Goal: Navigation & Orientation: Find specific page/section

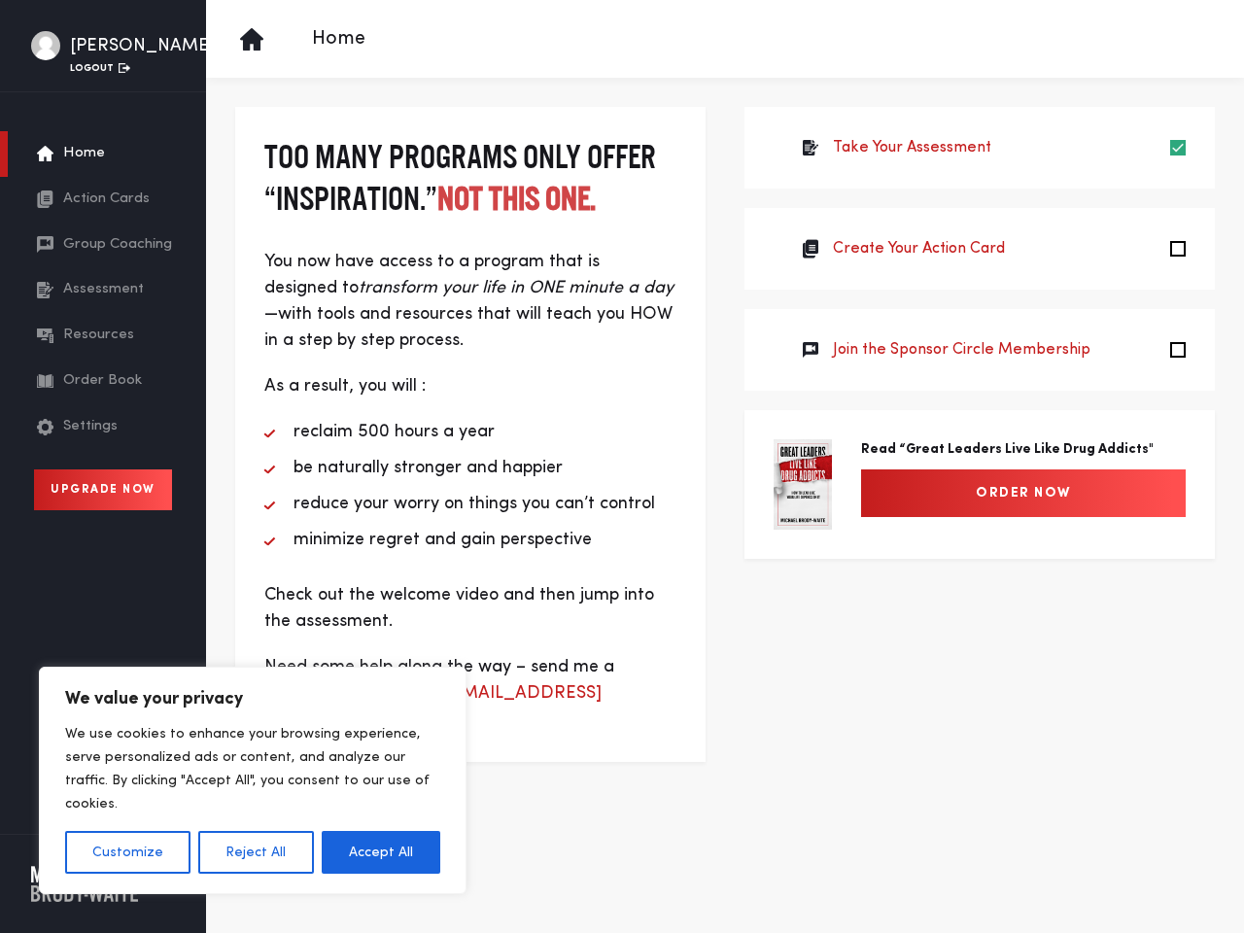
click at [622, 467] on li "be naturally stronger and happier" at bounding box center [470, 468] width 412 height 26
click at [127, 853] on button "Customize" at bounding box center [127, 852] width 125 height 43
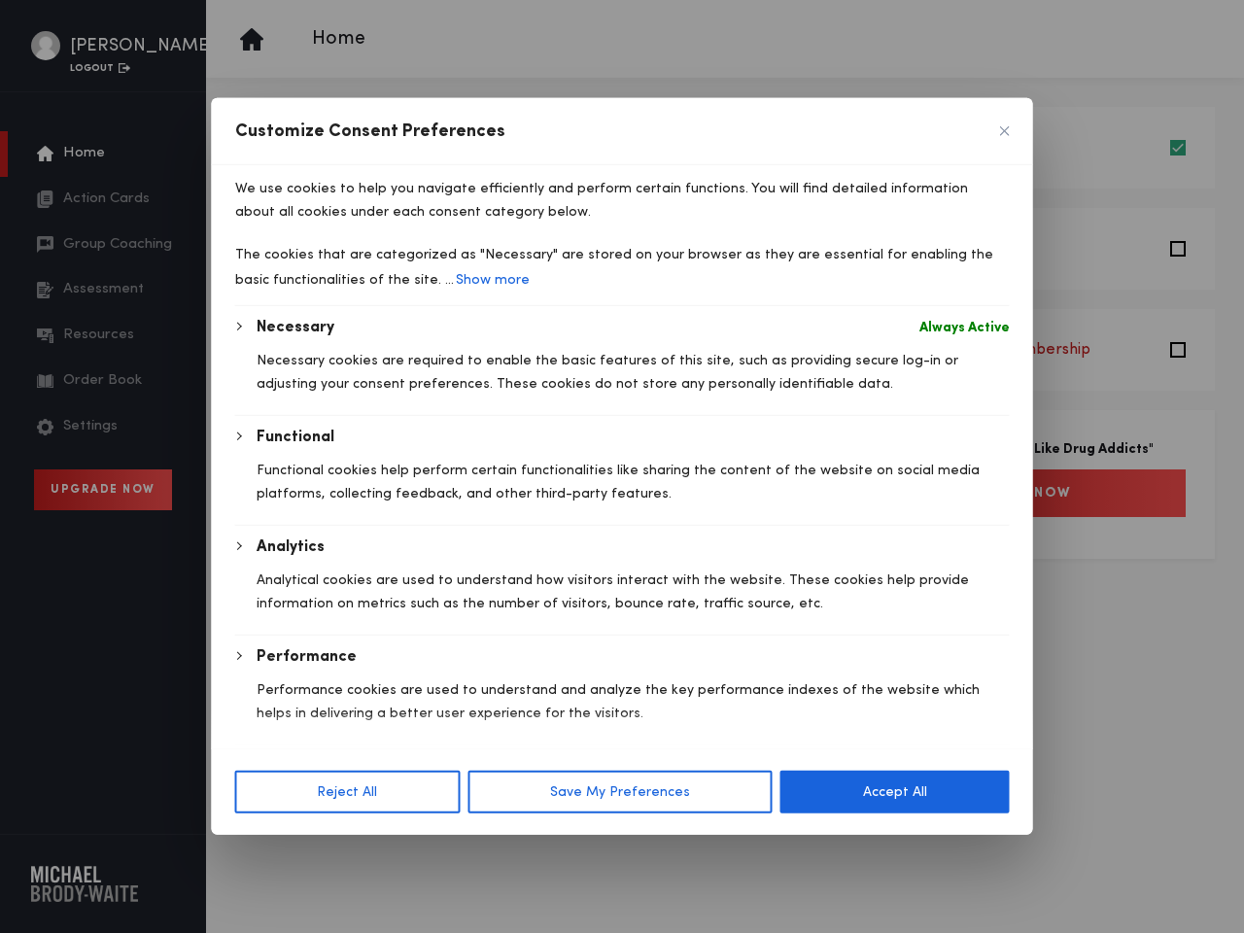
click at [255, 853] on body "We value your privacy We use cookies to enhance your browsing experience, serve…" at bounding box center [622, 466] width 1244 height 933
click at [381, 224] on p "We use cookies to help you navigate efficiently and perform certain functions. …" at bounding box center [622, 200] width 775 height 47
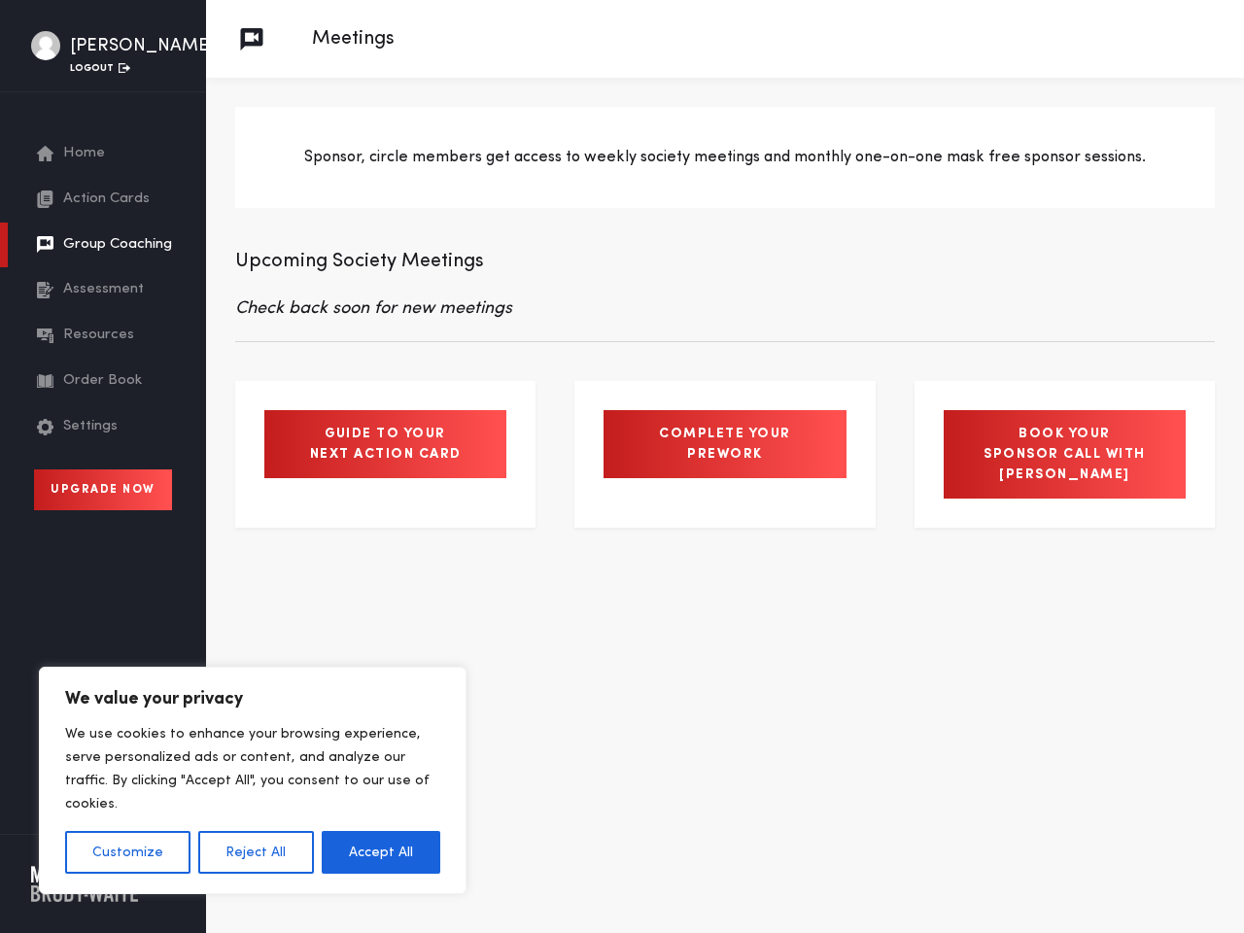
click at [127, 853] on button "Customize" at bounding box center [127, 852] width 125 height 43
click at [0, 0] on div at bounding box center [0, 0] width 0 height 0
